Goal: Transaction & Acquisition: Purchase product/service

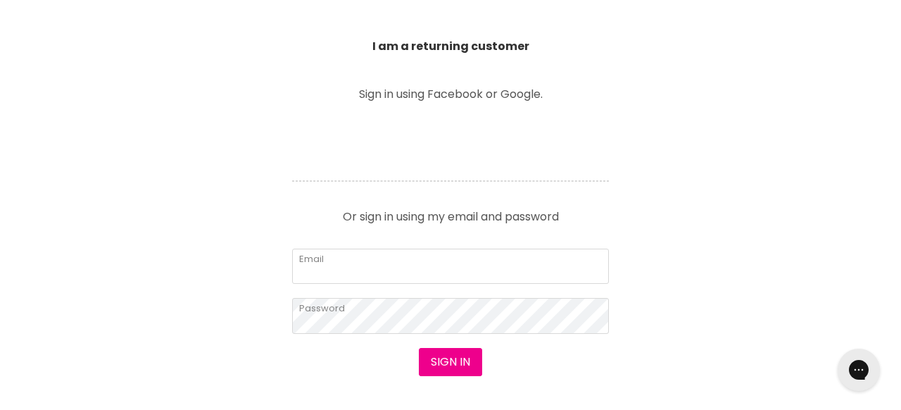
scroll to position [525, 0]
type input "smarico@iprimus.com.au"
click at [440, 358] on button "Sign in" at bounding box center [450, 361] width 63 height 28
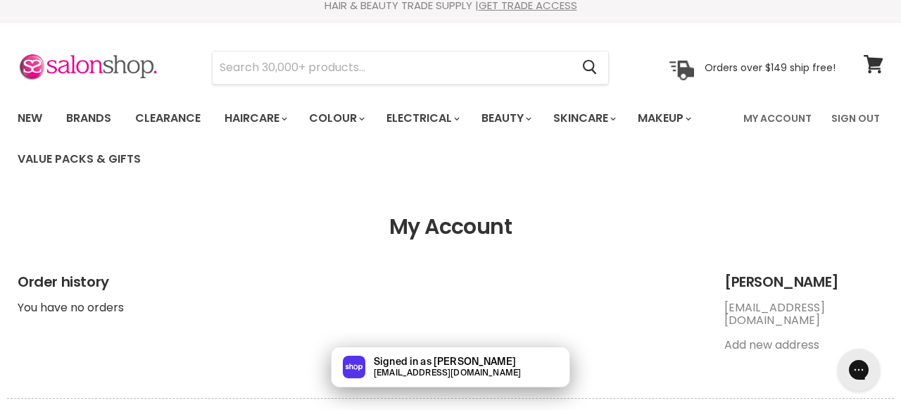
scroll to position [11, 0]
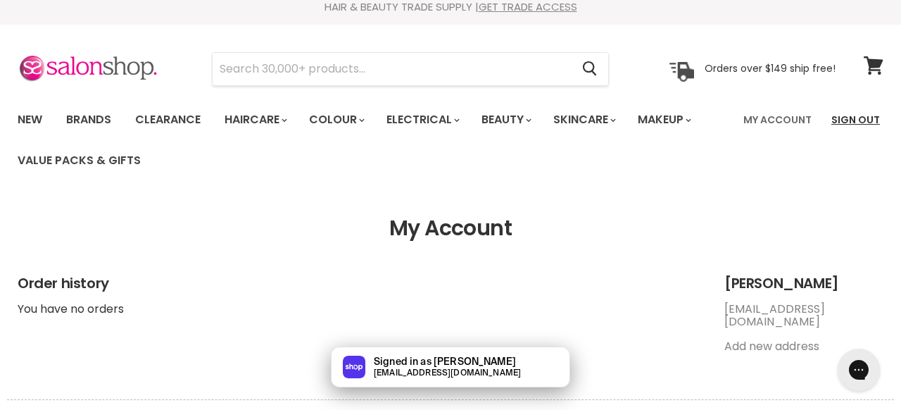
click at [842, 120] on link "Sign Out" at bounding box center [855, 120] width 65 height 30
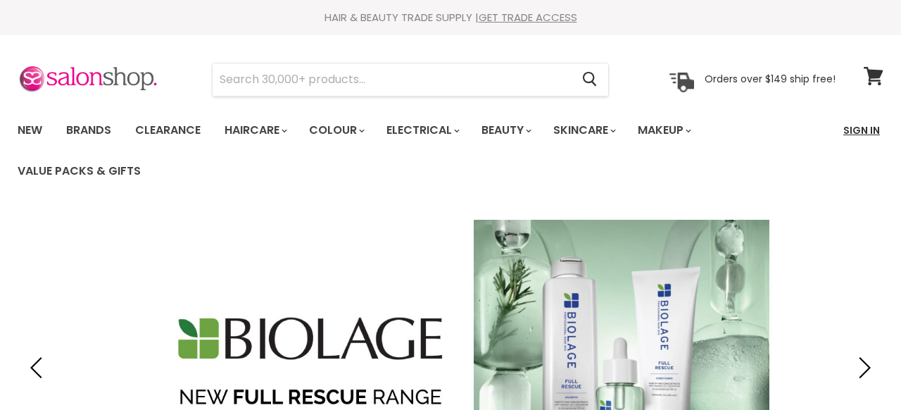
click at [853, 125] on link "Sign In" at bounding box center [862, 130] width 54 height 30
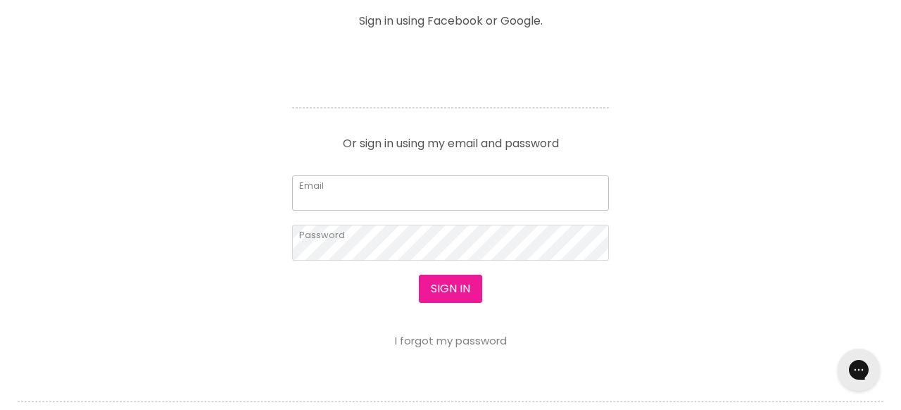
type input "[EMAIL_ADDRESS][DOMAIN_NAME]"
click at [437, 291] on button "Sign in" at bounding box center [450, 289] width 63 height 28
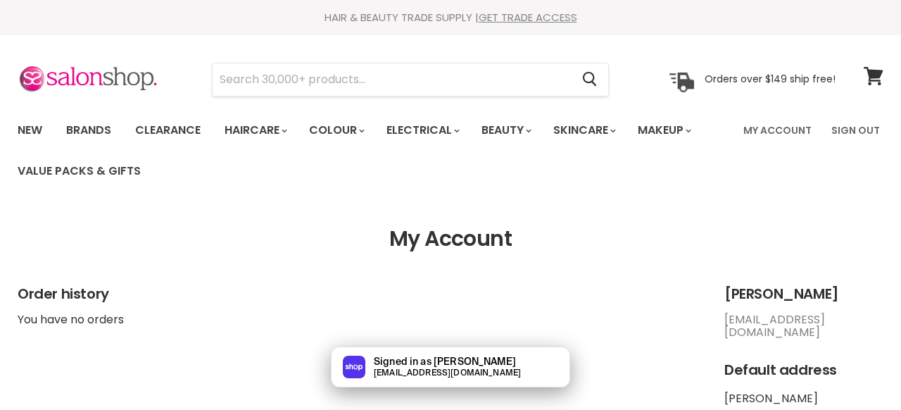
click at [470, 83] on input "Search" at bounding box center [392, 79] width 358 height 32
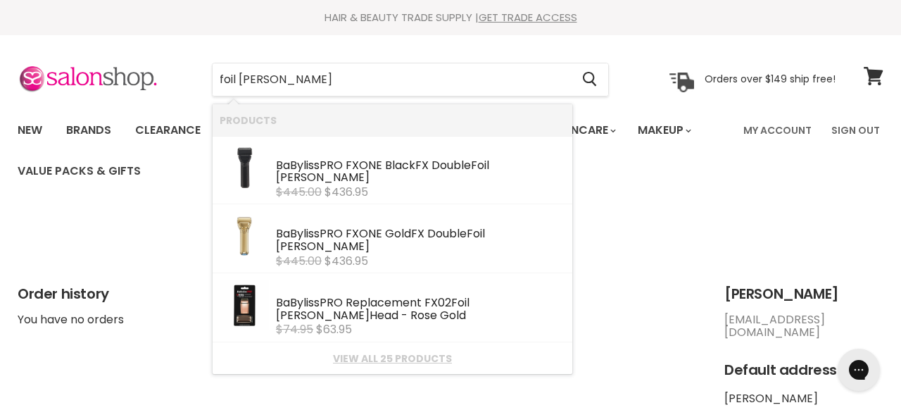
type input "foil [PERSON_NAME]"
